Goal: Transaction & Acquisition: Book appointment/travel/reservation

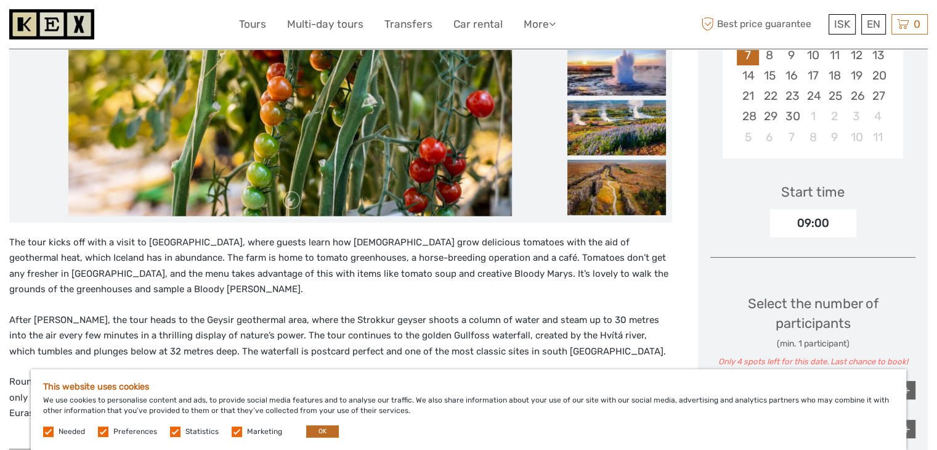
scroll to position [293, 0]
click at [442, 161] on img at bounding box center [616, 187] width 99 height 55
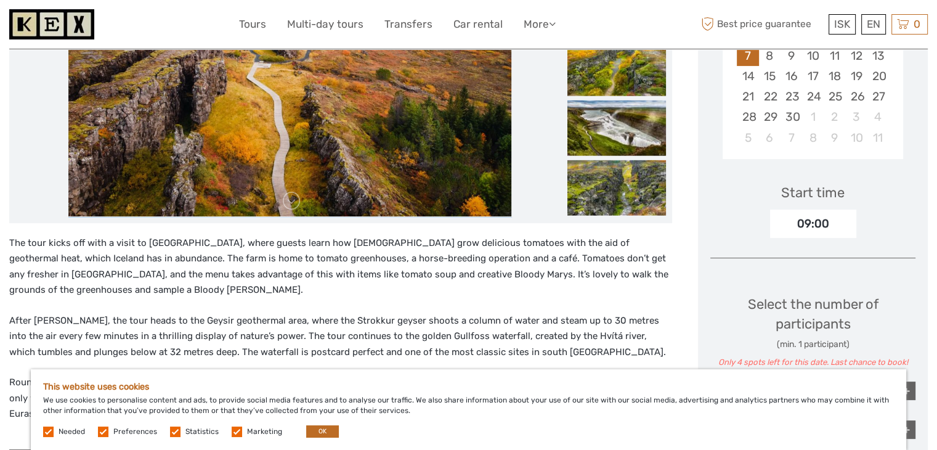
scroll to position [182, 0]
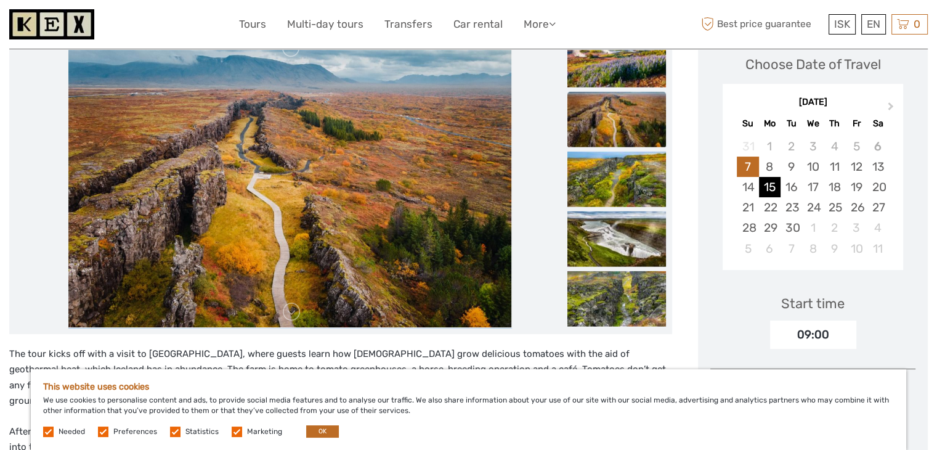
click at [442, 184] on div "15" at bounding box center [770, 187] width 22 height 20
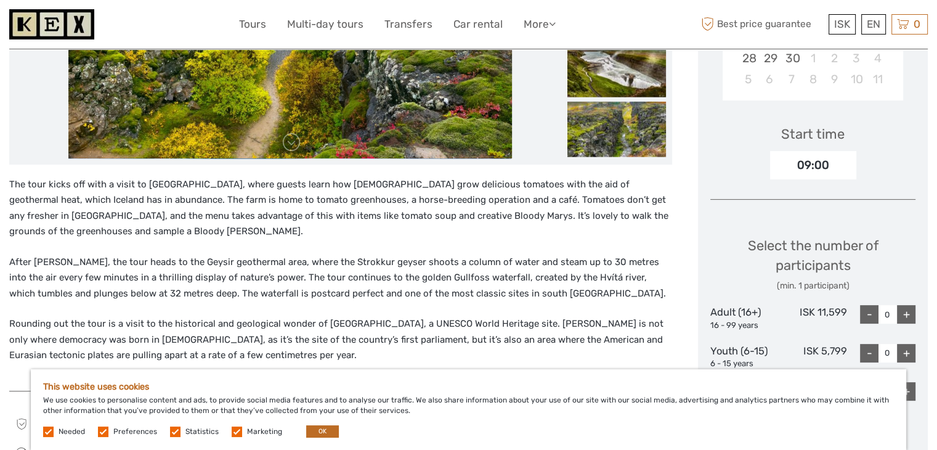
scroll to position [0, 0]
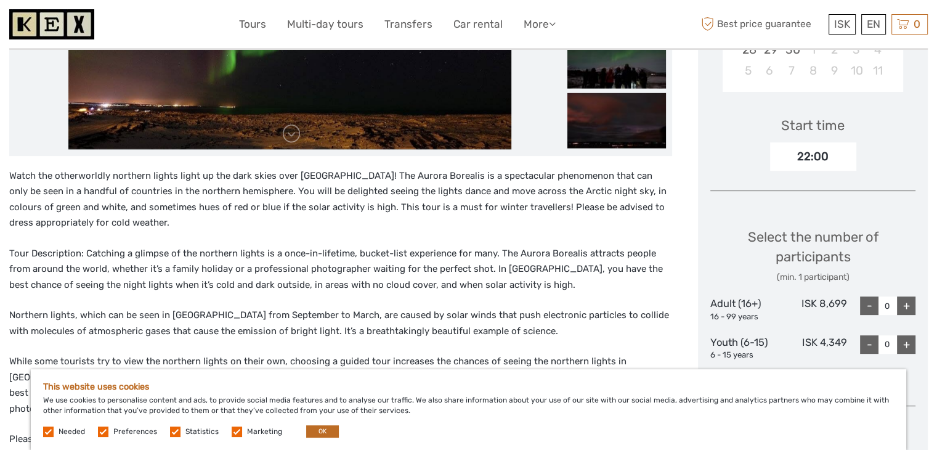
scroll to position [360, 0]
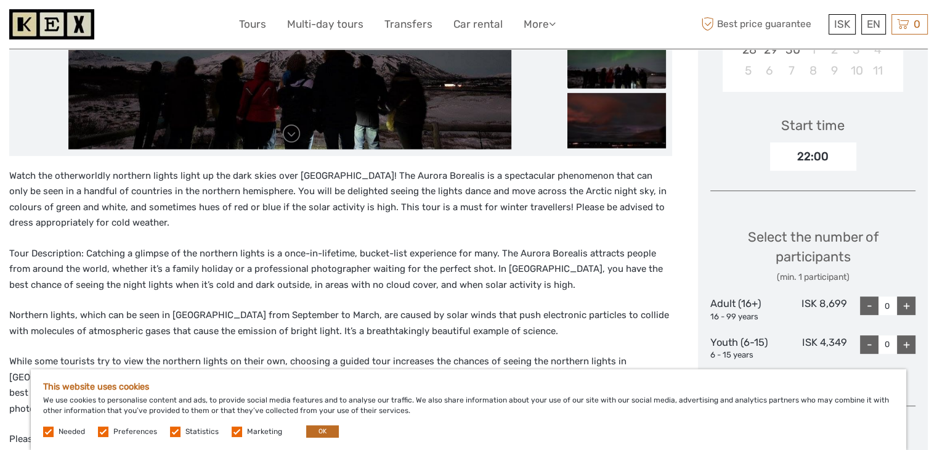
click at [442, 152] on div "22:00" at bounding box center [813, 156] width 86 height 28
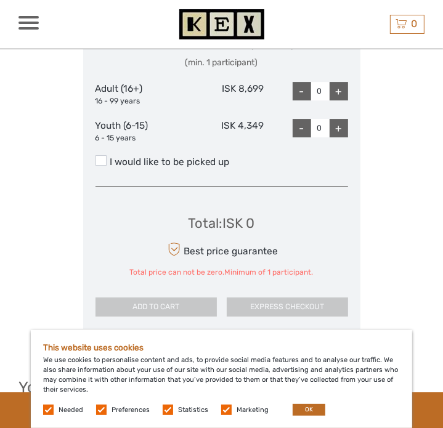
scroll to position [1894, 0]
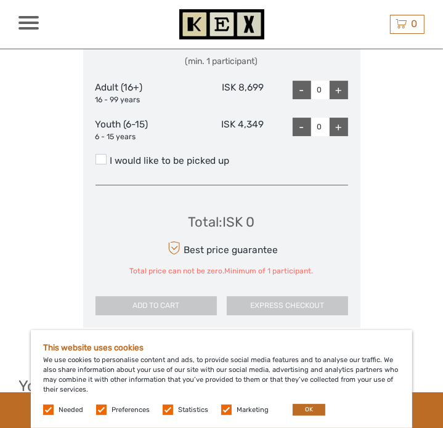
click at [392, 203] on div "Choose Date of Travel Next Month September 2025 Su Mo Tu We Th Fr Sa 31 1 2 3 4…" at bounding box center [221, 2] width 406 height 702
click at [96, 156] on span at bounding box center [101, 159] width 11 height 10
click at [110, 156] on input "I would like to be picked up" at bounding box center [110, 156] width 0 height 0
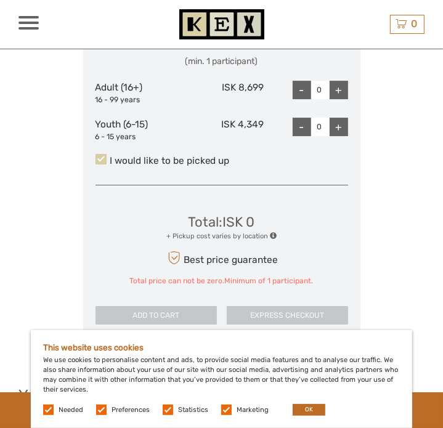
click at [101, 157] on span at bounding box center [101, 159] width 11 height 10
click at [110, 156] on input "I would like to be picked up" at bounding box center [110, 156] width 0 height 0
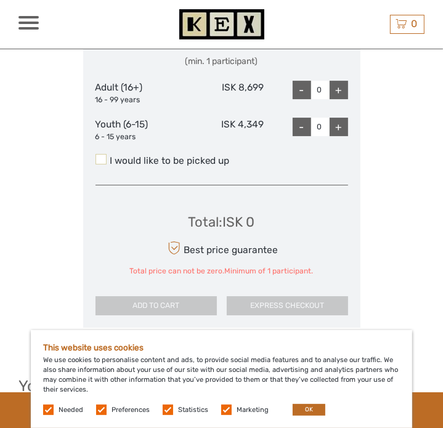
click at [101, 157] on span at bounding box center [101, 159] width 11 height 10
click at [110, 156] on input "I would like to be picked up" at bounding box center [110, 156] width 0 height 0
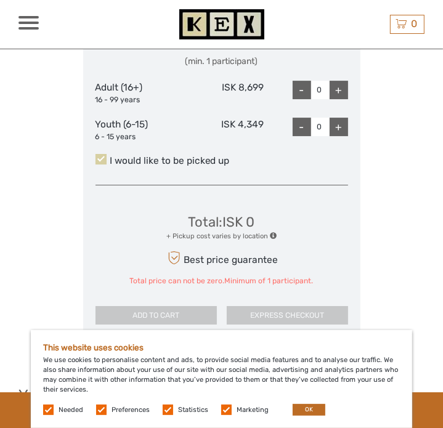
click at [99, 160] on span at bounding box center [101, 159] width 11 height 10
click at [110, 156] on input "I would like to be picked up" at bounding box center [110, 156] width 0 height 0
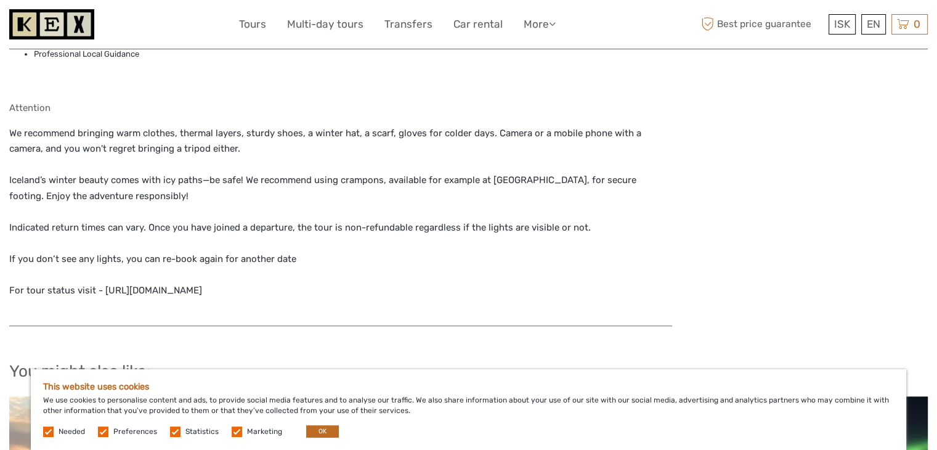
scroll to position [1125, 0]
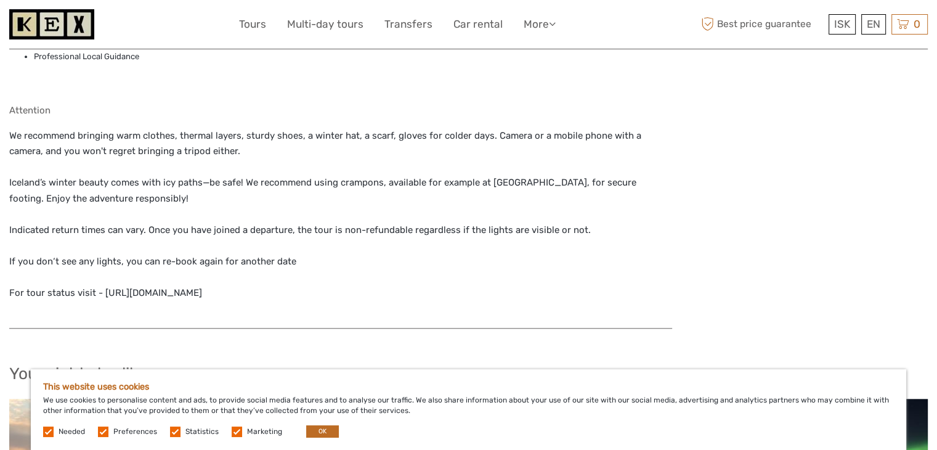
drag, startPoint x: 235, startPoint y: 298, endPoint x: 100, endPoint y: 295, distance: 135.0
click at [100, 295] on p "We recommend bringing warm clothes, thermal layers, sturdy shoes, a winter hat,…" at bounding box center [340, 214] width 663 height 173
copy p "https://www.re.is/tour-status/"
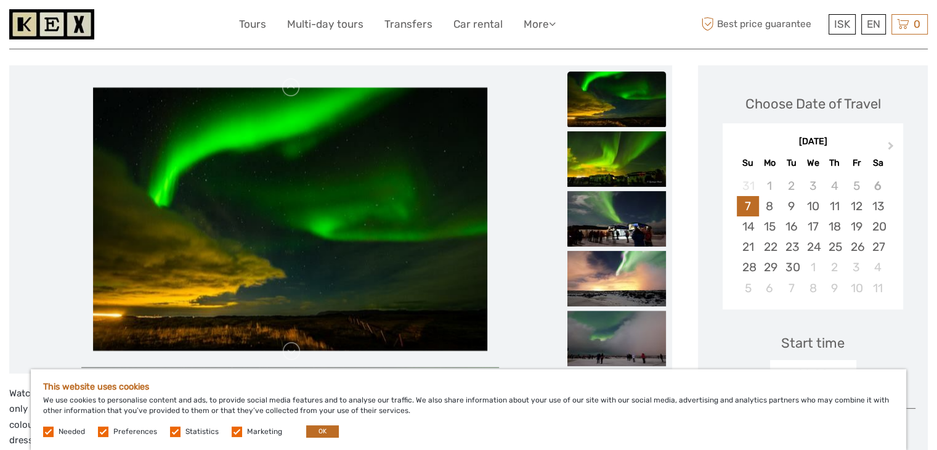
scroll to position [86, 0]
